Goal: Use online tool/utility: Utilize a website feature to perform a specific function

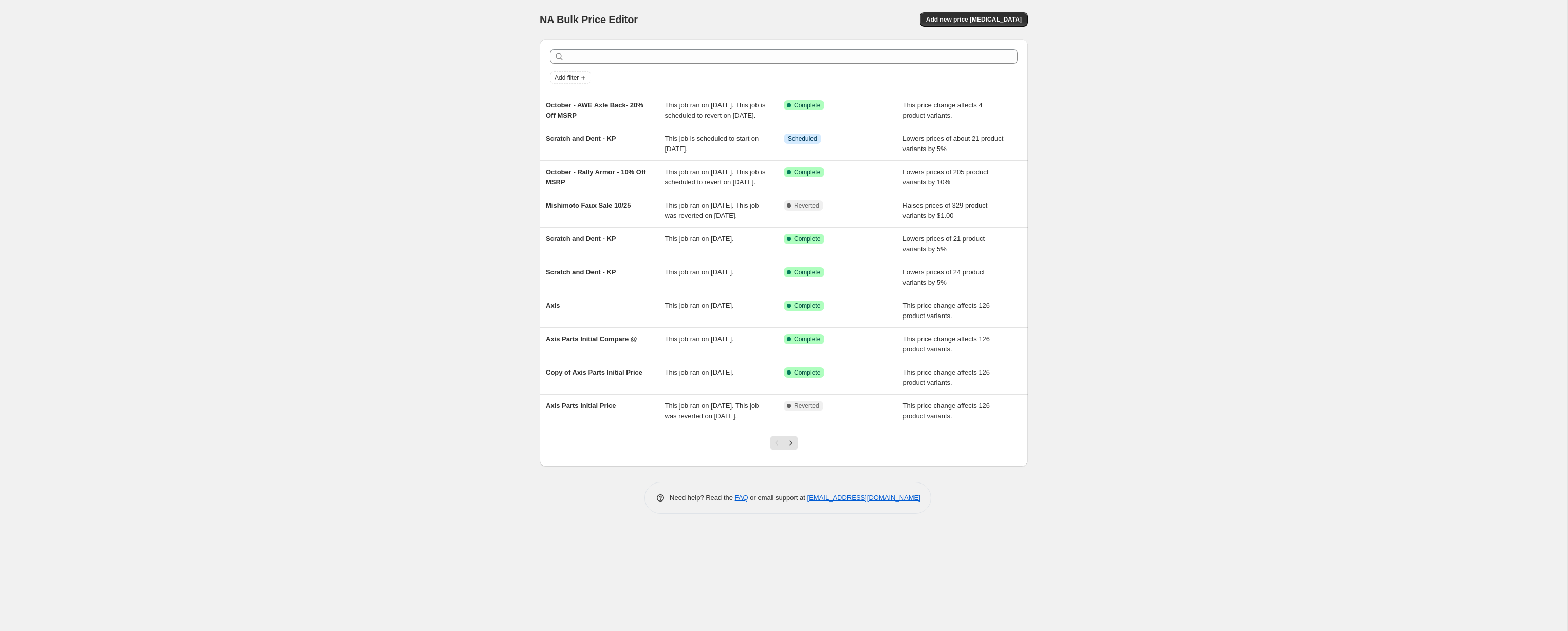
click at [1216, 124] on div "NA Bulk Price Editor. This page is ready NA Bulk Price Editor Add new price cha…" at bounding box center [784, 315] width 1567 height 631
